Goal: Task Accomplishment & Management: Use online tool/utility

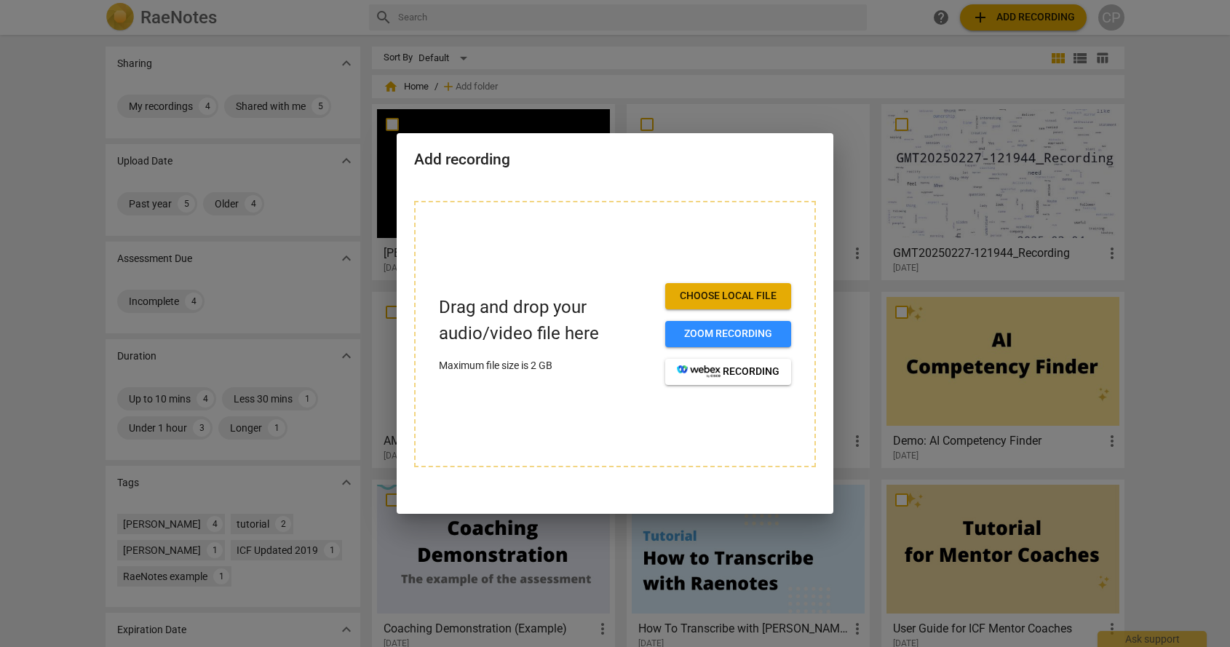
click at [729, 295] on span "Choose local file" at bounding box center [728, 296] width 103 height 15
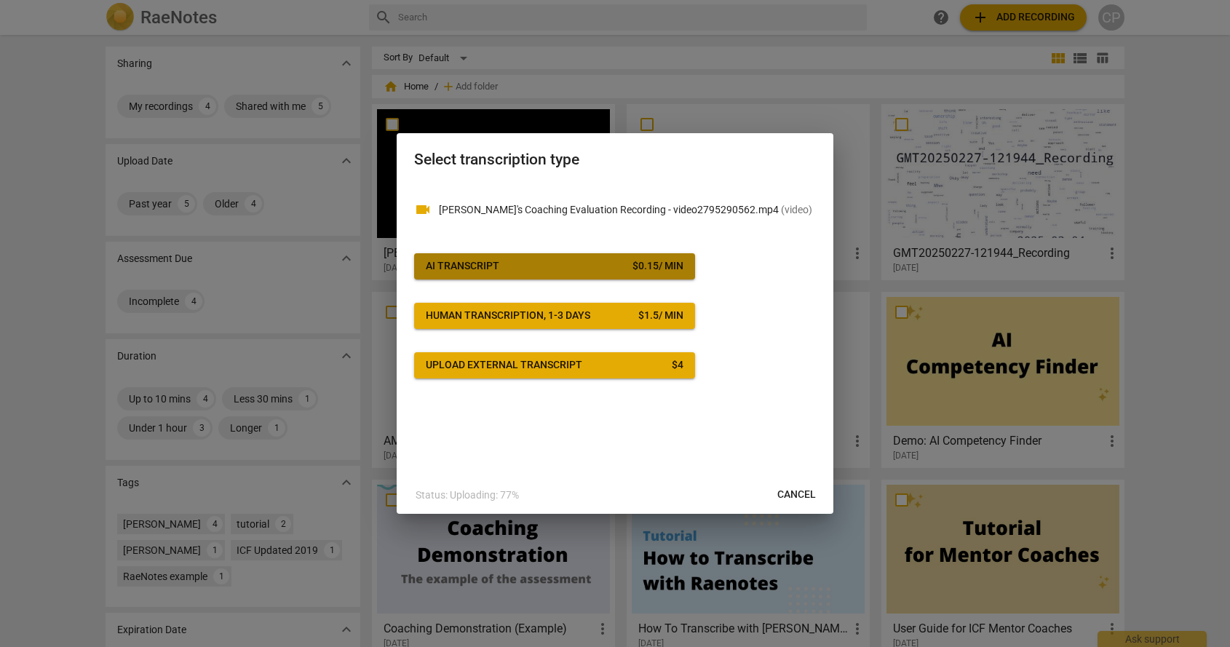
click at [492, 260] on div "AI Transcript" at bounding box center [462, 266] width 73 height 15
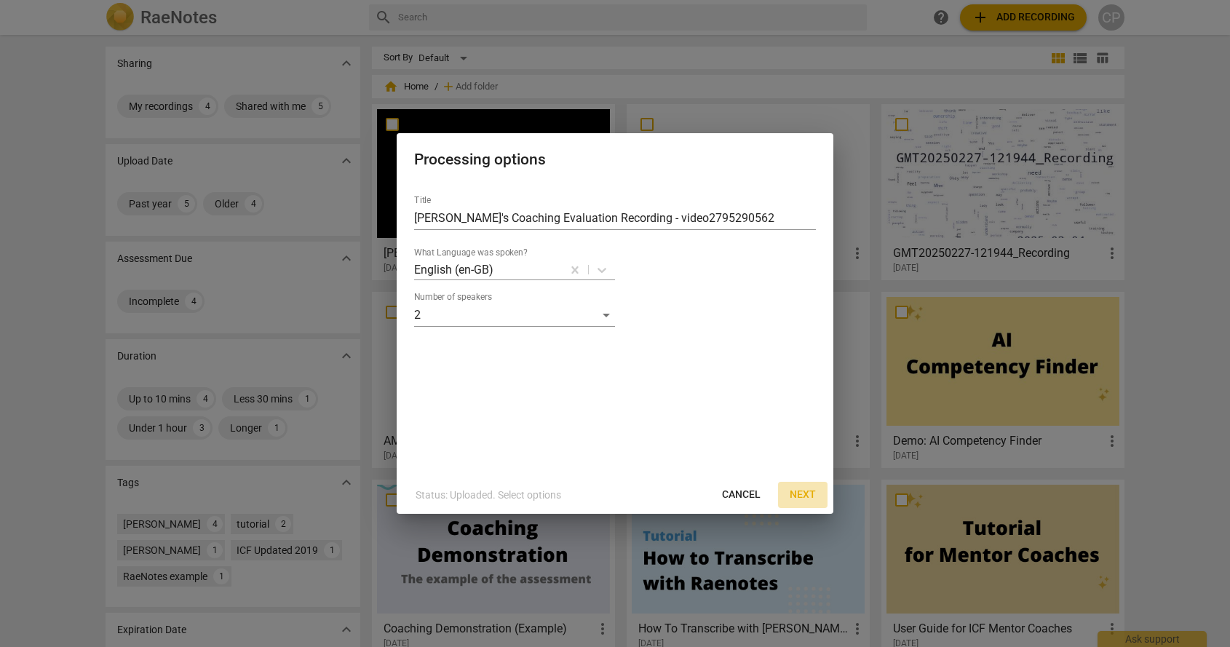
click at [805, 492] on span "Next" at bounding box center [802, 494] width 26 height 15
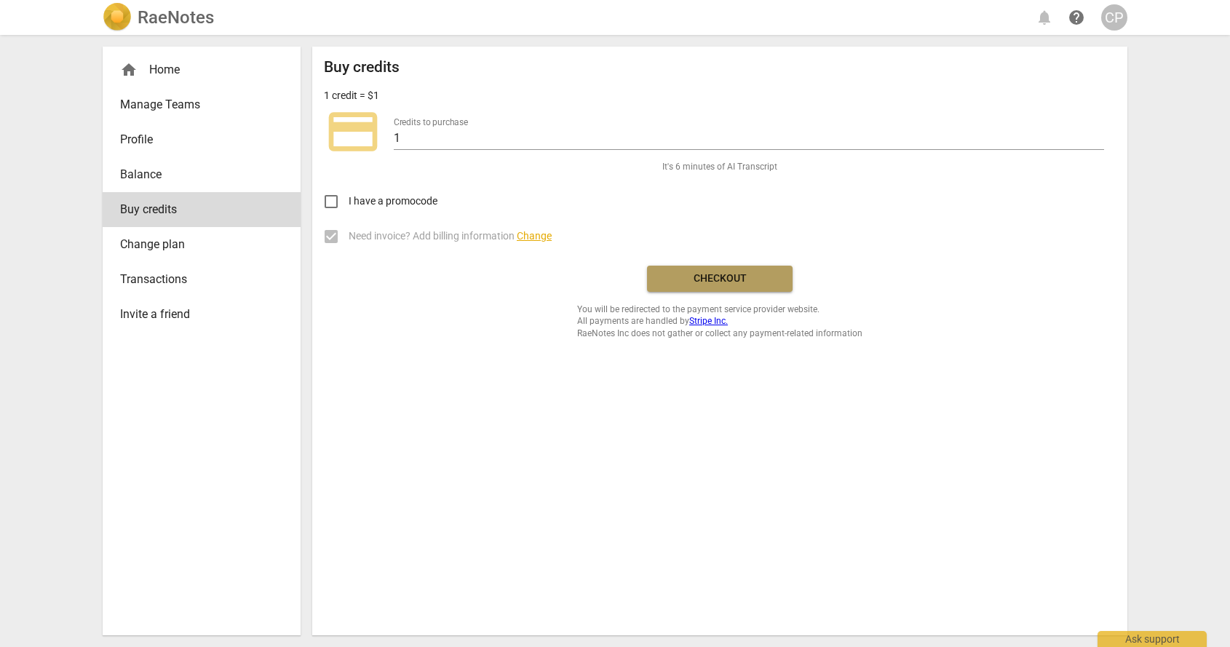
click at [750, 282] on span "Checkout" at bounding box center [719, 278] width 122 height 15
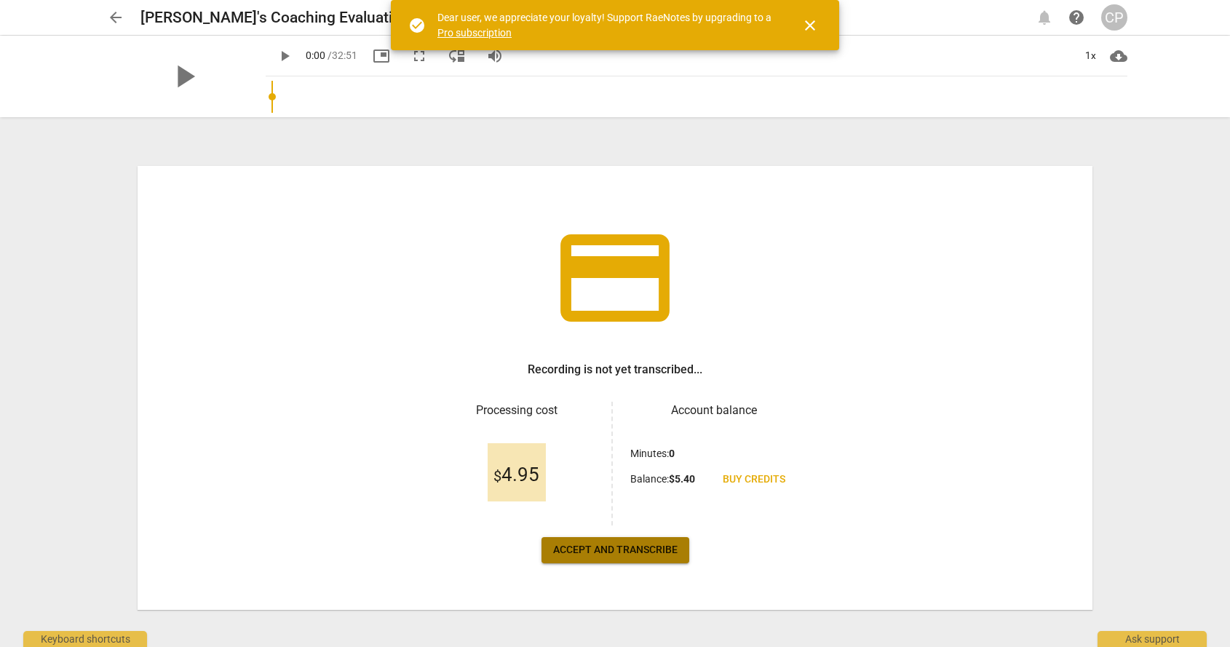
click at [618, 550] on span "Accept and transcribe" at bounding box center [615, 550] width 124 height 15
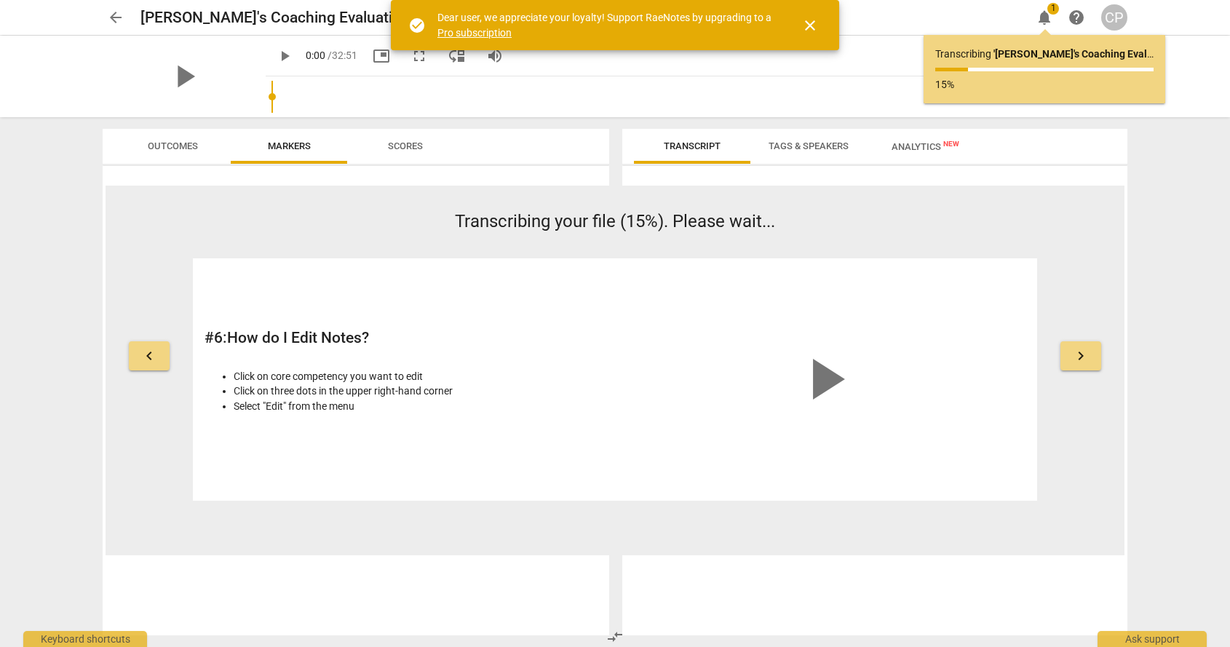
click at [810, 23] on span "close" at bounding box center [809, 25] width 17 height 17
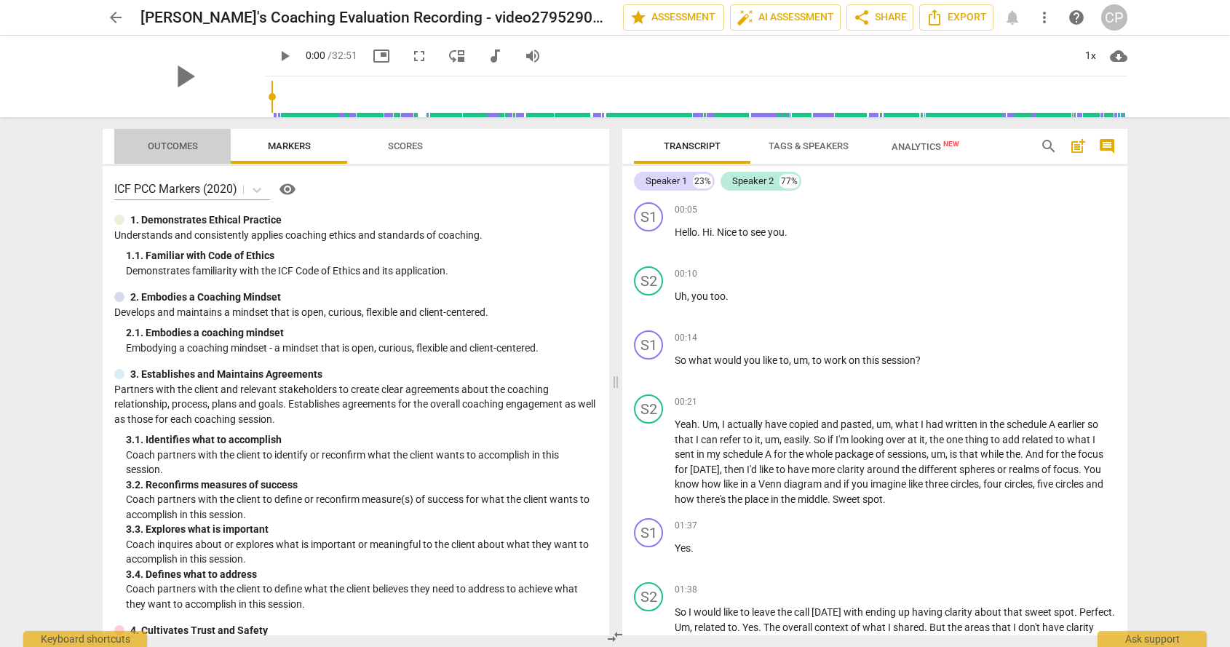
click at [165, 142] on span "Outcomes" at bounding box center [173, 145] width 50 height 11
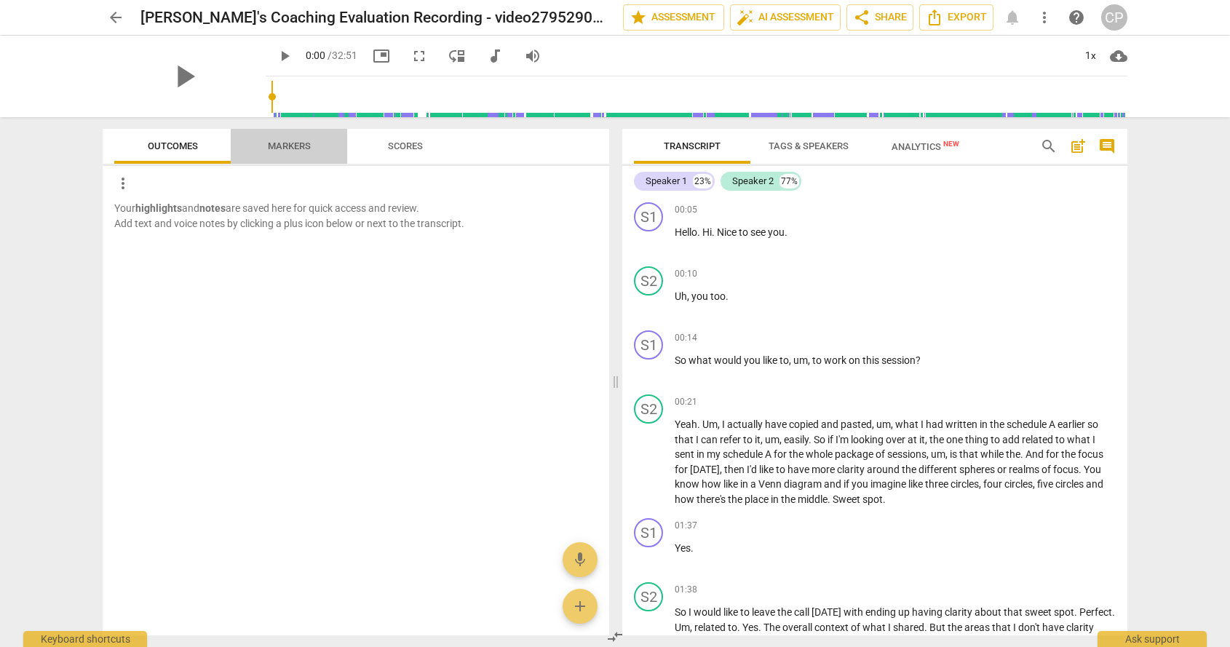
click at [295, 146] on span "Markers" at bounding box center [289, 145] width 43 height 11
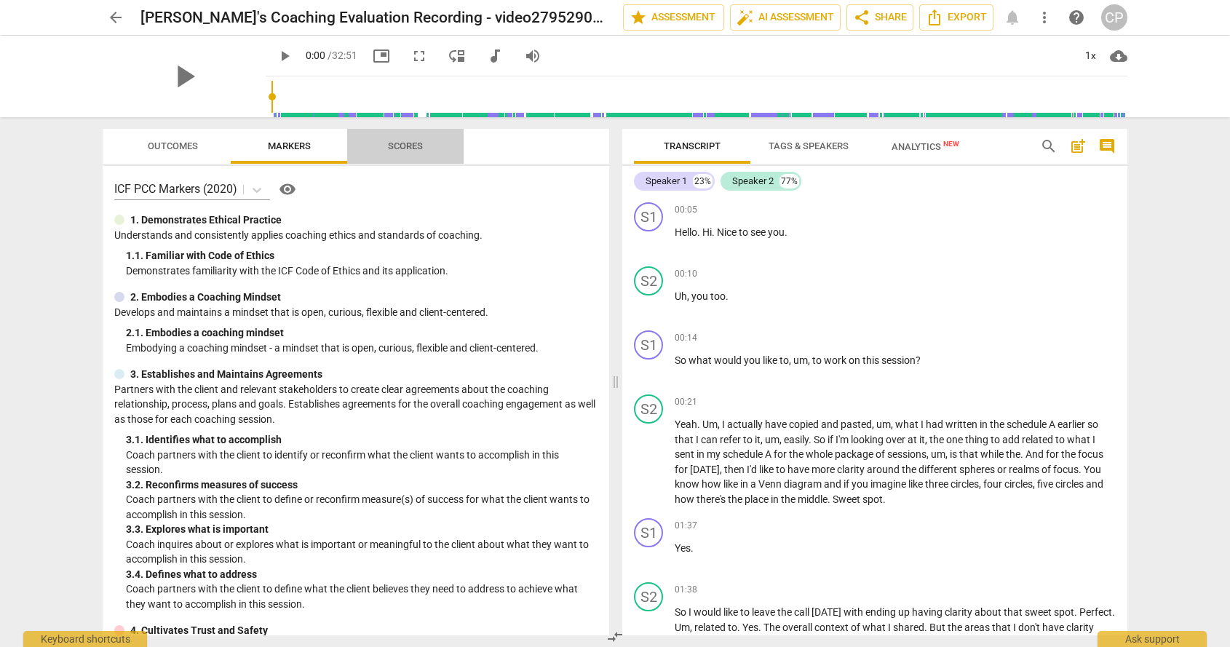
click at [413, 144] on span "Scores" at bounding box center [405, 145] width 35 height 11
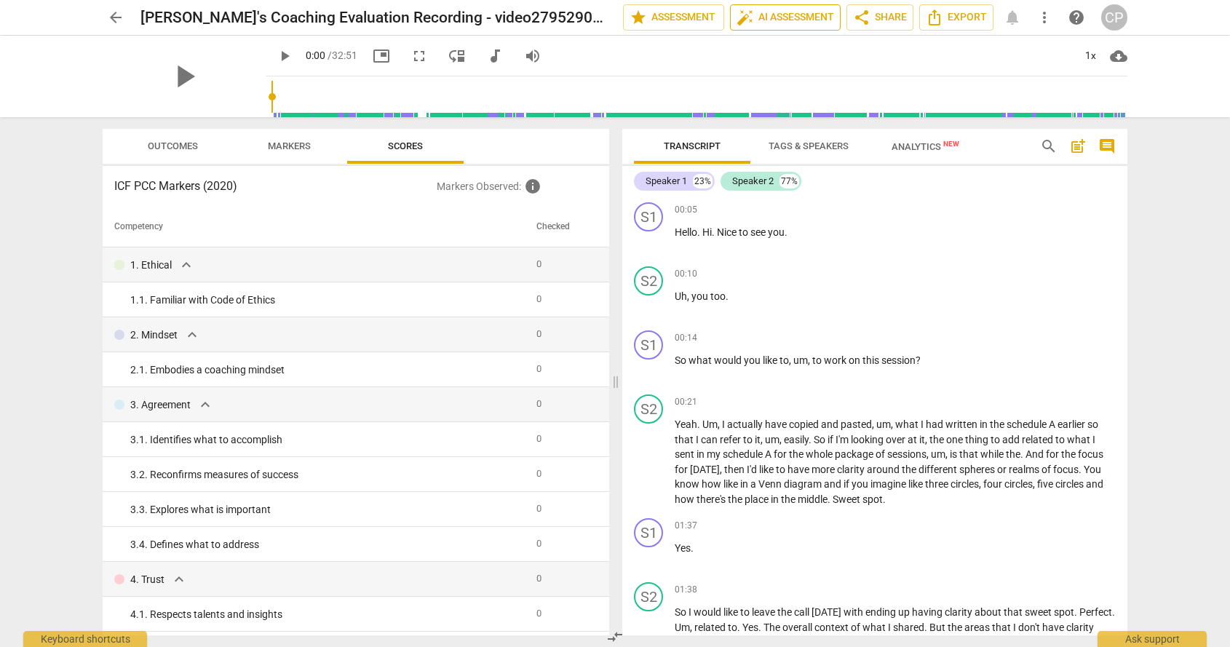
click at [785, 20] on span "auto_fix_high AI Assessment" at bounding box center [784, 17] width 97 height 17
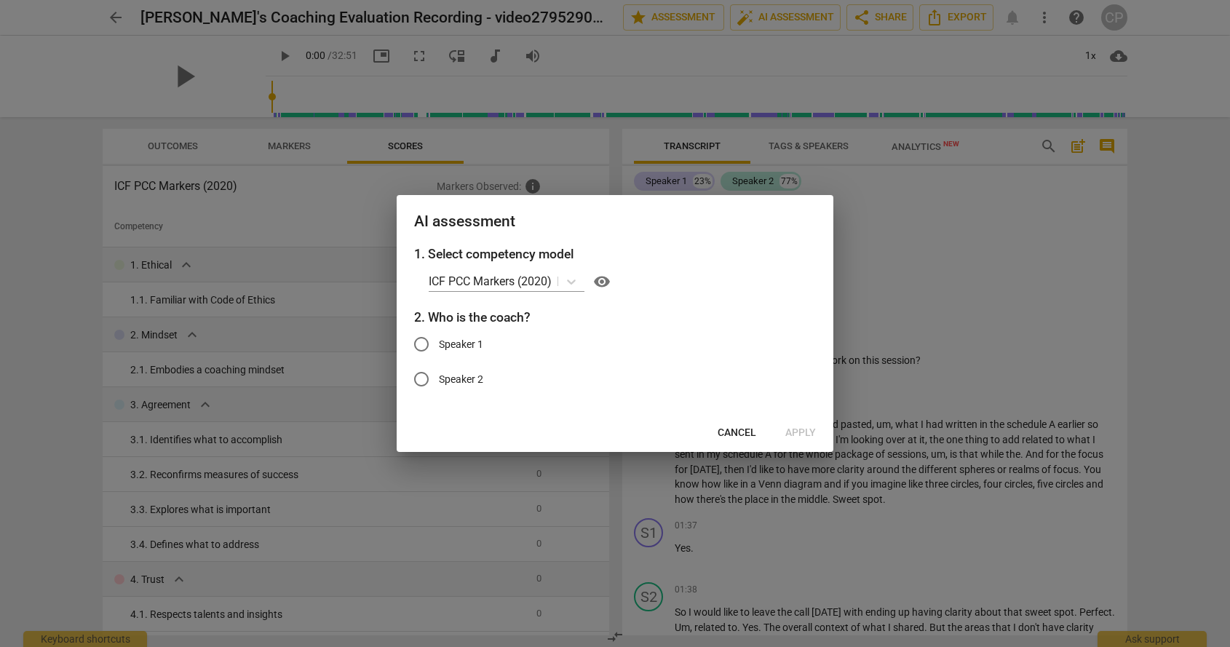
click at [1032, 272] on div at bounding box center [615, 323] width 1230 height 647
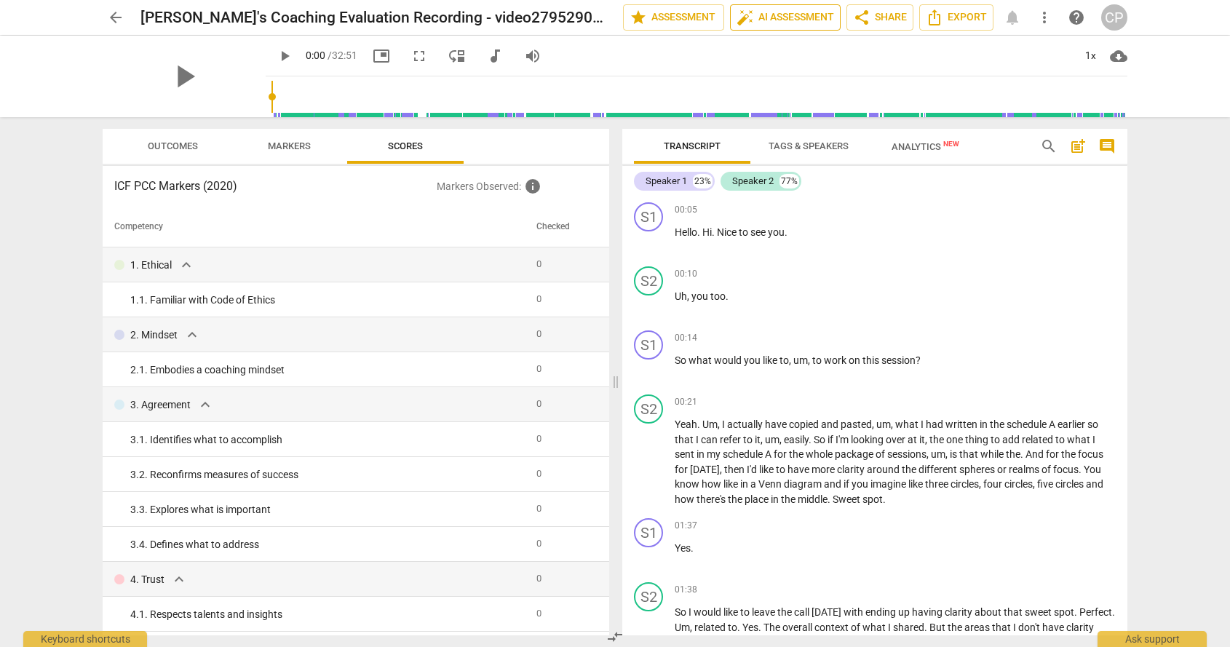
click at [820, 11] on span "auto_fix_high AI Assessment" at bounding box center [784, 17] width 97 height 17
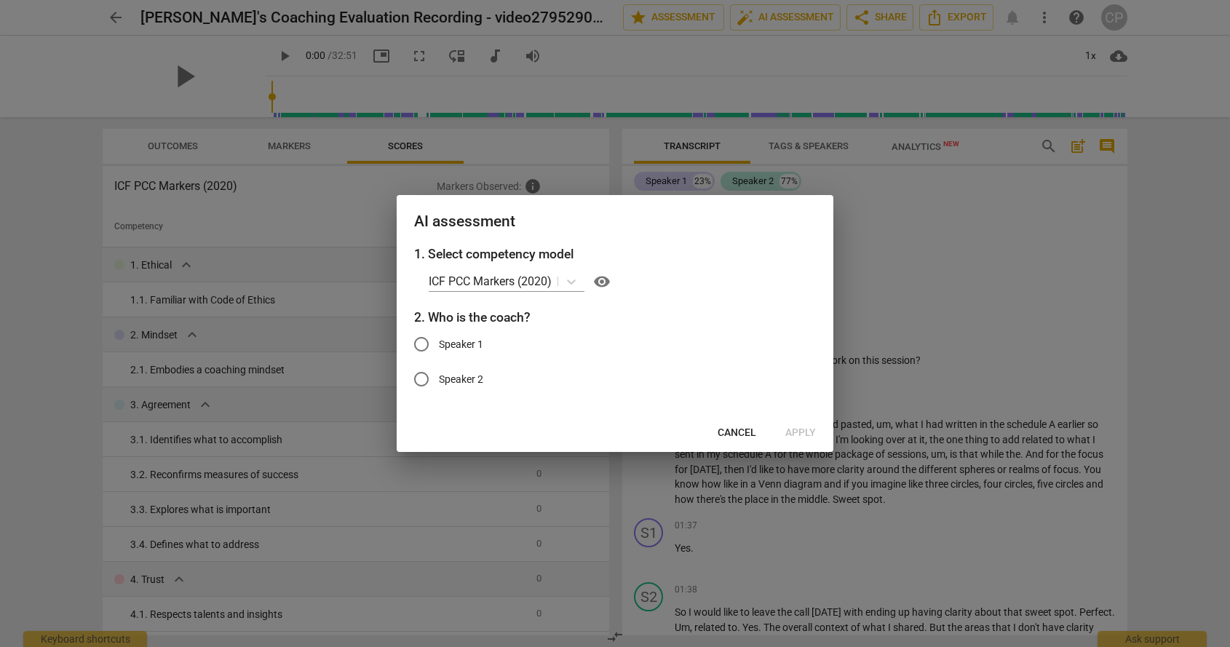
click at [426, 340] on input "Speaker 1" at bounding box center [421, 344] width 35 height 35
radio input "true"
click at [806, 435] on span "Apply" at bounding box center [800, 433] width 31 height 15
